Goal: Transaction & Acquisition: Purchase product/service

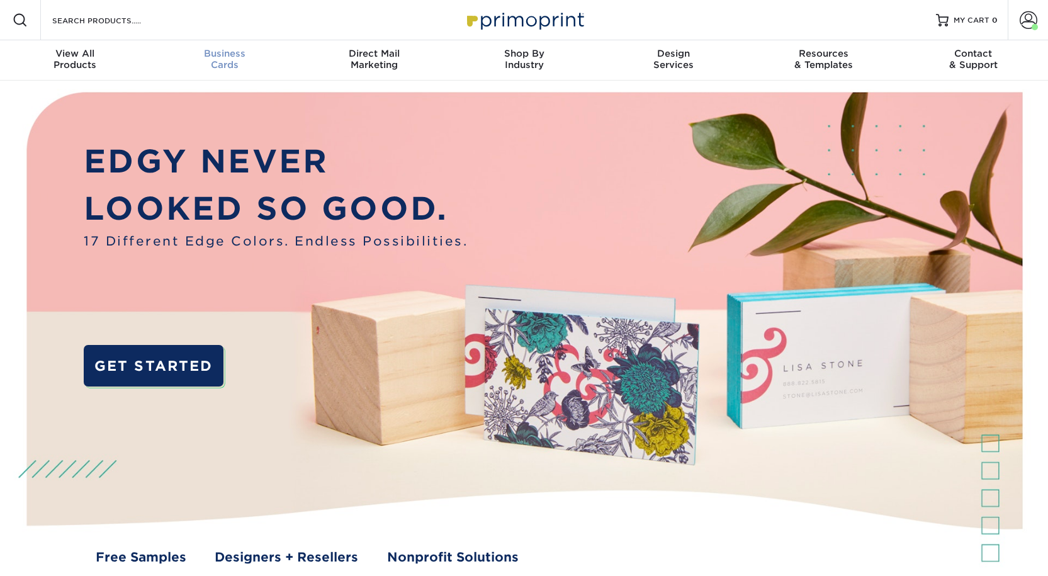
click at [224, 70] on div "Business Cards" at bounding box center [225, 59] width 150 height 23
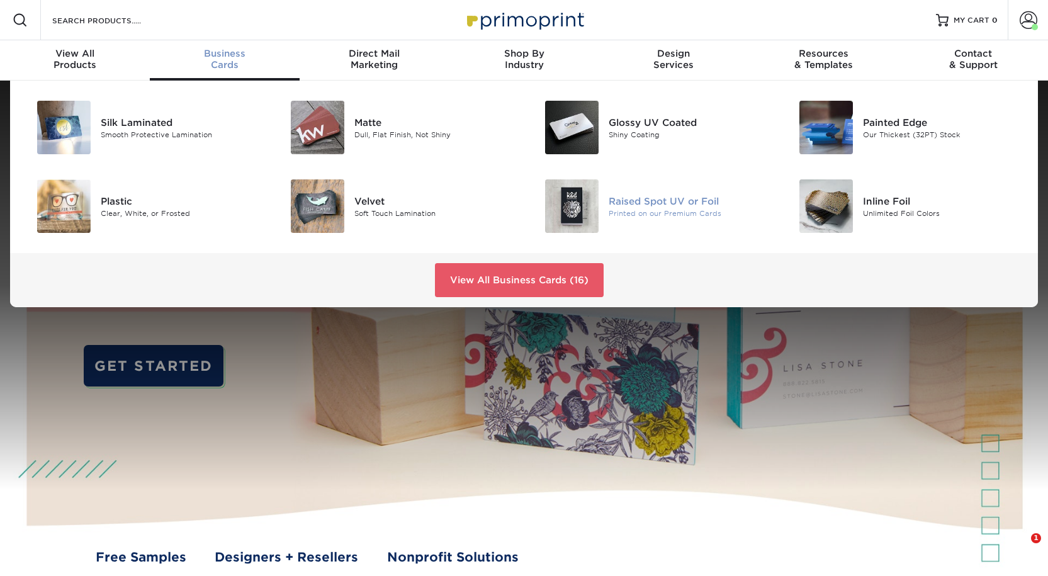
click at [657, 208] on div "Raised Spot UV or Foil" at bounding box center [689, 201] width 160 height 14
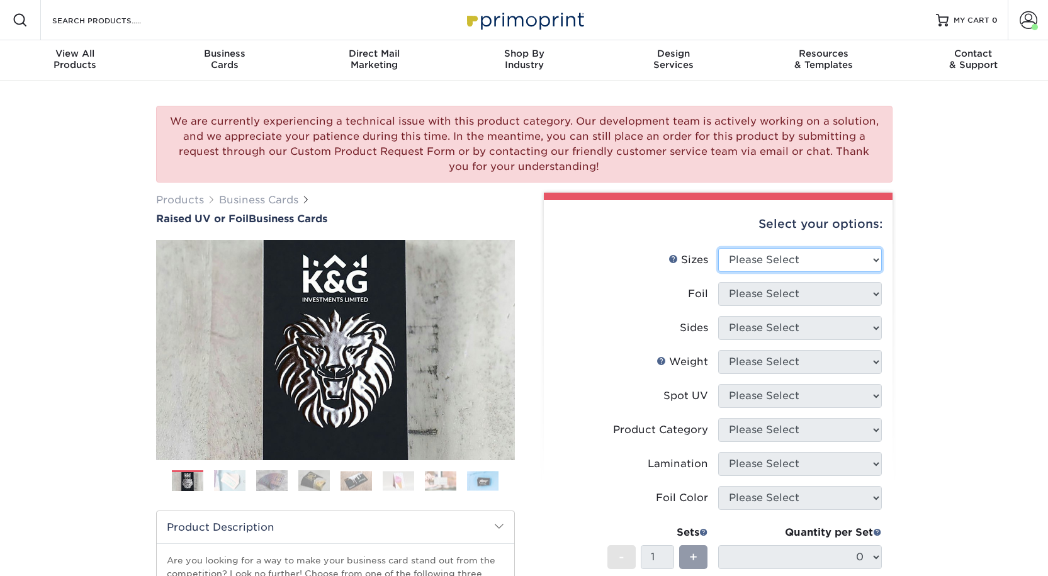
click at [731, 272] on select "Please Select 2" x 3.5" - Standard" at bounding box center [800, 260] width 164 height 24
select select "2.00x3.50"
click at [718, 272] on select "Please Select 2" x 3.5" - Standard" at bounding box center [800, 260] width 164 height 24
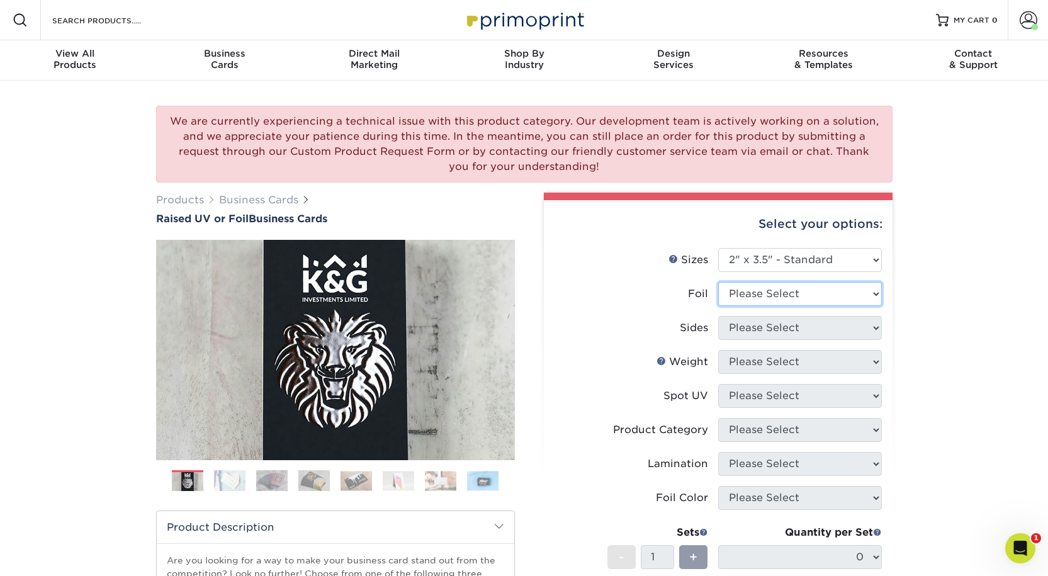
click at [746, 306] on select "Please Select No Yes" at bounding box center [800, 294] width 164 height 24
select select "0"
click at [718, 306] on select "Please Select No Yes" at bounding box center [800, 294] width 164 height 24
click at [741, 340] on select "Please Select Print Both Sides Print Front Only" at bounding box center [800, 328] width 164 height 24
